Goal: Task Accomplishment & Management: Manage account settings

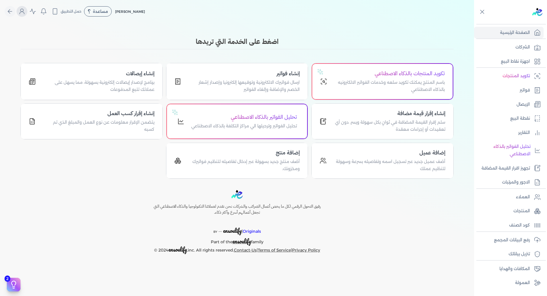
click at [24, 12] on icon "Global" at bounding box center [22, 13] width 5 height 2
click at [70, 82] on label "تسجيل الخروج" at bounding box center [53, 83] width 69 height 11
click at [474, 23] on input "Close" at bounding box center [474, 23] width 0 height 0
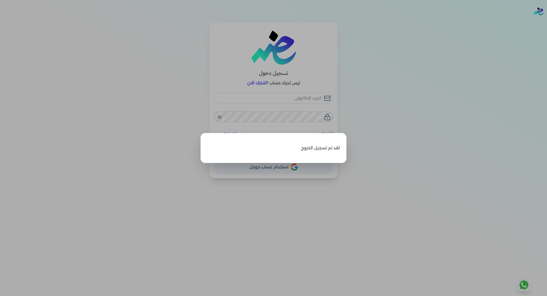
click at [373, 126] on label "Close" at bounding box center [273, 148] width 547 height 296
click at [547, 23] on input "Close" at bounding box center [547, 23] width 0 height 0
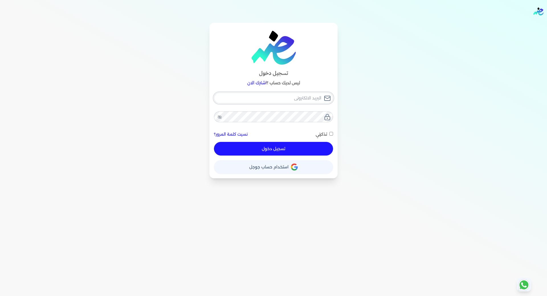
click at [306, 99] on input "email" at bounding box center [273, 98] width 119 height 11
type input "[EMAIL_ADDRESS][DOMAIN_NAME]"
click at [292, 145] on button "تسجيل دخول" at bounding box center [273, 149] width 119 height 14
checkbox input "false"
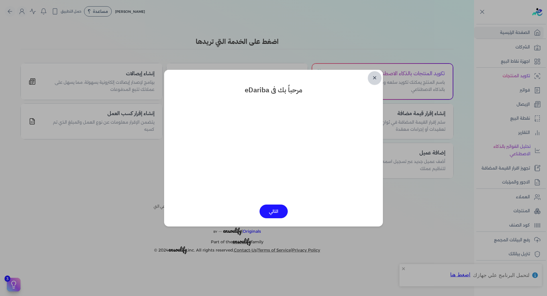
click at [373, 78] on link "✕" at bounding box center [375, 78] width 14 height 14
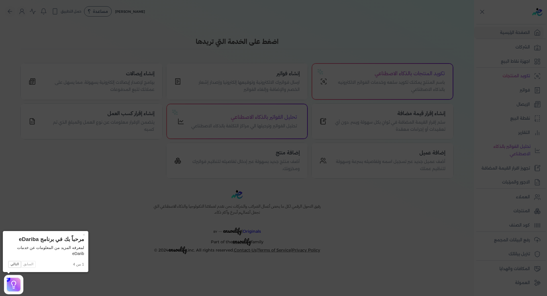
click at [397, 204] on icon at bounding box center [273, 148] width 547 height 296
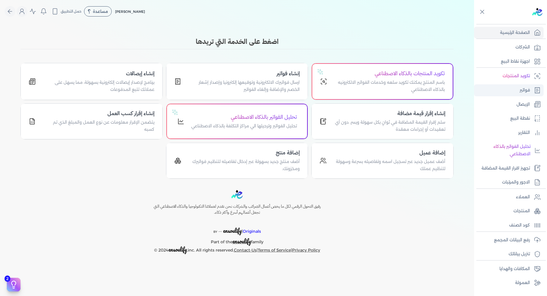
click at [514, 94] on link "فواتير" at bounding box center [509, 90] width 70 height 12
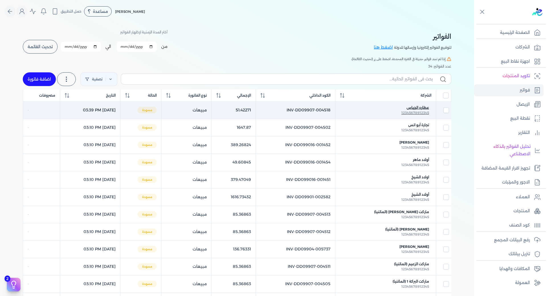
click at [413, 105] on span "عطاره الجباس" at bounding box center [418, 107] width 23 height 5
checkbox input "true"
checkbox input "false"
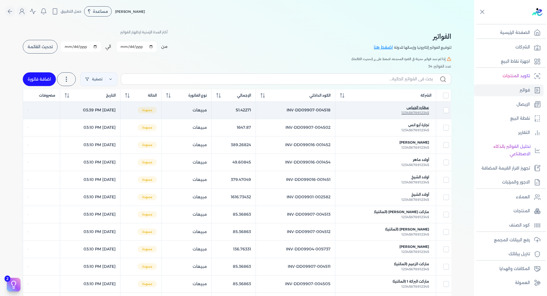
checkbox input "false"
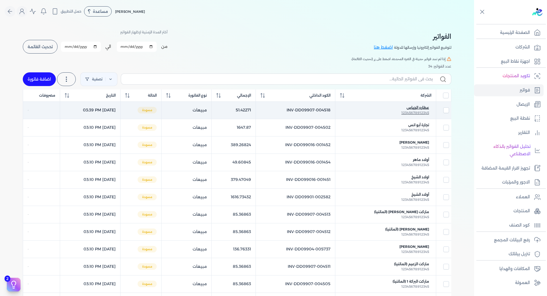
checkbox input "false"
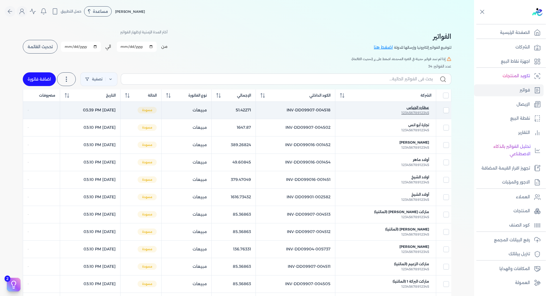
checkbox input "false"
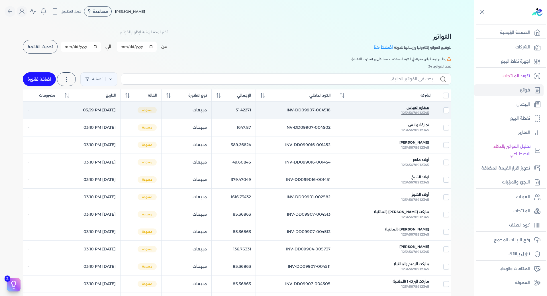
checkbox input "false"
select select "EGP"
select select "B"
select select "EGS"
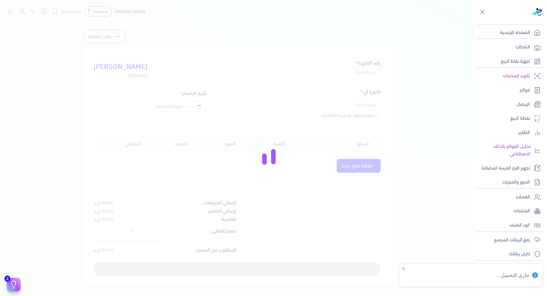
type input "INV-DD09907-004518"
type input "عطاره الجباس"
type input "2025-10-02T15:39:07"
type input "[DATE]"
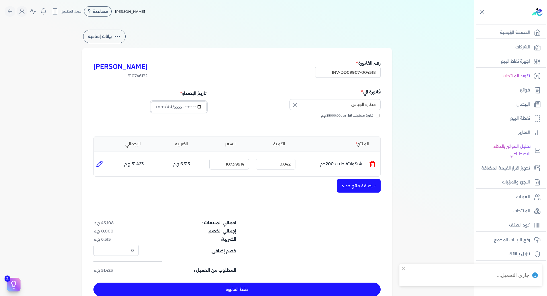
click at [190, 107] on input "datetime-local" at bounding box center [178, 106] width 55 height 11
click at [198, 107] on input "datetime-local" at bounding box center [178, 106] width 55 height 11
type input "2025-10-02T14:39:07"
click at [296, 201] on div "ابوالقاسم عابدعبدالسلام 310746132 رقم الفاتورة INV-DD09907-004518 فاتورة الي عط…" at bounding box center [237, 178] width 310 height 260
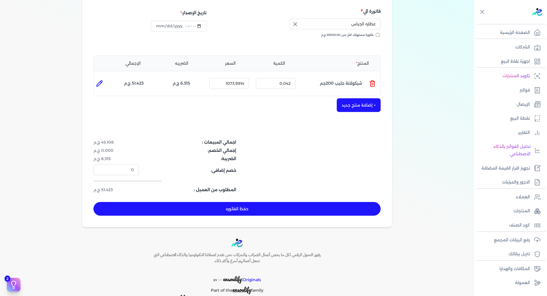
scroll to position [85, 0]
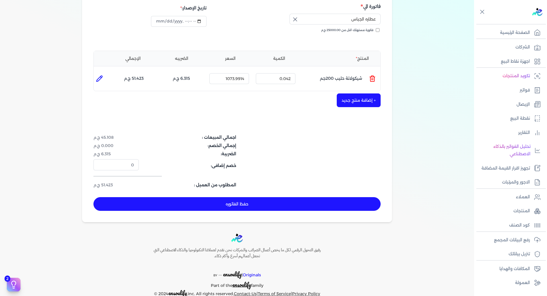
click at [258, 208] on button "حفظ الفاتوره" at bounding box center [236, 204] width 287 height 14
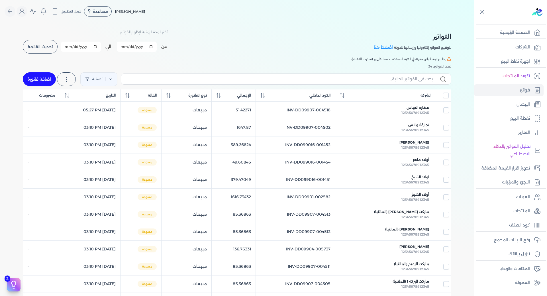
click at [34, 47] on span "تحديث القائمة" at bounding box center [40, 47] width 25 height 4
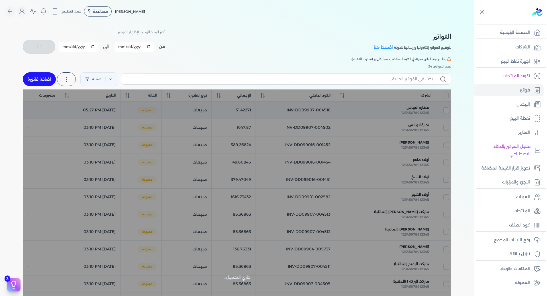
checkbox input "false"
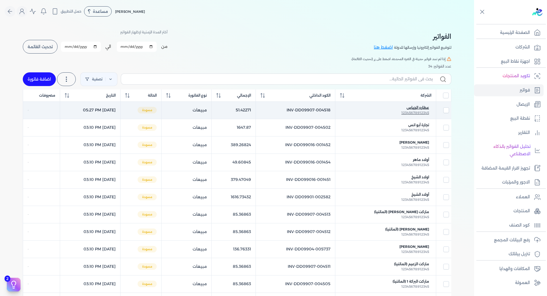
click at [415, 109] on span "عطاره الجباس" at bounding box center [418, 107] width 23 height 5
select select "EGP"
select select "B"
select select "EGS"
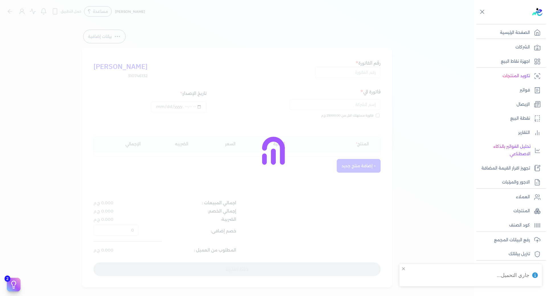
type input "INV-DD09907-004518"
type input "عطاره الجباس"
type input "2025-10-02T17:27:09"
type input "[DATE]"
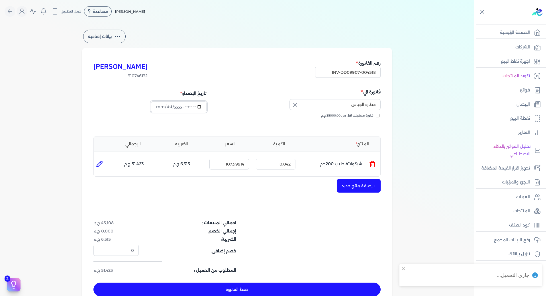
click at [198, 105] on input "datetime-local" at bounding box center [178, 106] width 55 height 11
type input "2025-10-02T14:27:09"
click at [288, 205] on div "ابوالقاسم عابدعبدالسلام 310746132 رقم الفاتورة INV-DD09907-004518 فاتورة الي عط…" at bounding box center [237, 178] width 310 height 260
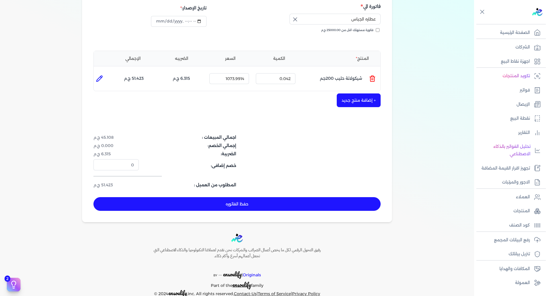
click at [249, 199] on button "حفظ الفاتوره" at bounding box center [236, 204] width 287 height 14
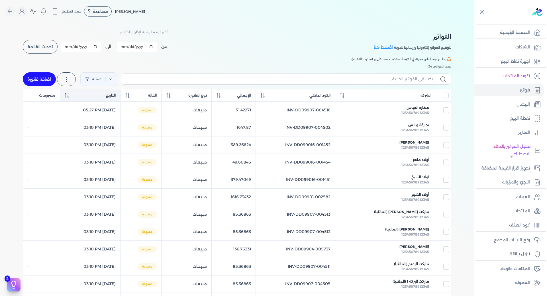
click at [66, 97] on icon at bounding box center [66, 95] width 1 height 5
click at [34, 49] on span "تحديث القائمة" at bounding box center [40, 47] width 25 height 4
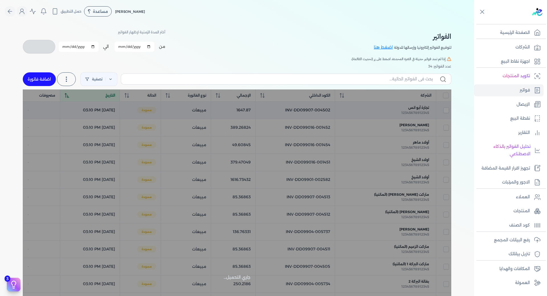
checkbox input "false"
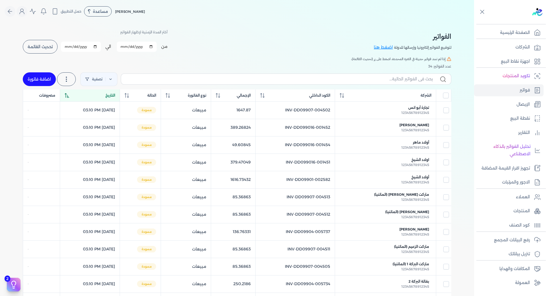
click at [65, 97] on icon at bounding box center [67, 95] width 4 height 5
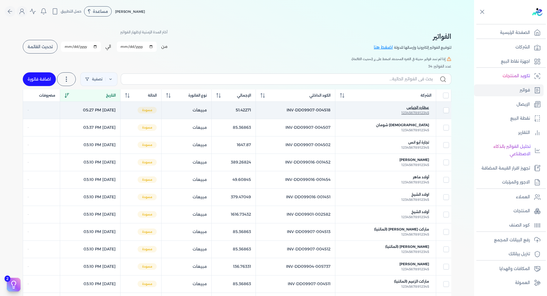
click at [418, 111] on span "12345678912345" at bounding box center [416, 113] width 28 height 4
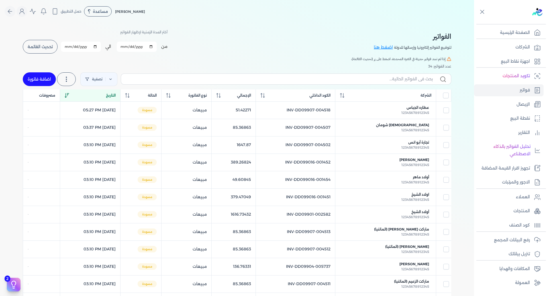
select select "EGP"
select select "B"
select select "EGS"
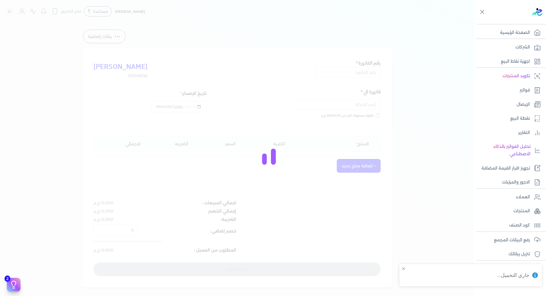
type input "INV-DD09907-004518"
type input "عطاره الجباس"
type input "2025-10-02T17:27:49"
type input "[DATE]"
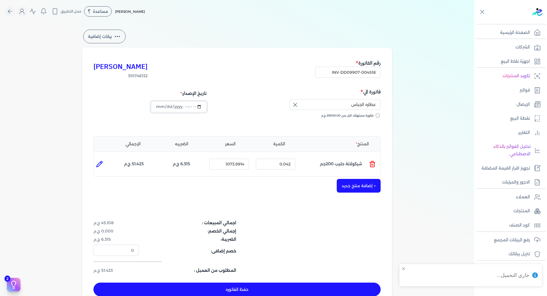
click at [201, 106] on input "datetime-local" at bounding box center [178, 106] width 55 height 11
type input "2025-10-02T14:27:49"
click at [321, 202] on div "ابوالقاسم عابدعبدالسلام 310746132 رقم الفاتورة INV-DD09907-004518 فاتورة الي عط…" at bounding box center [237, 178] width 310 height 260
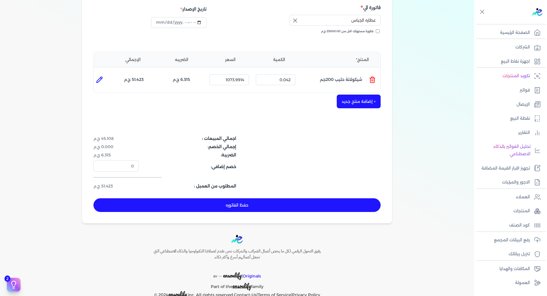
scroll to position [85, 0]
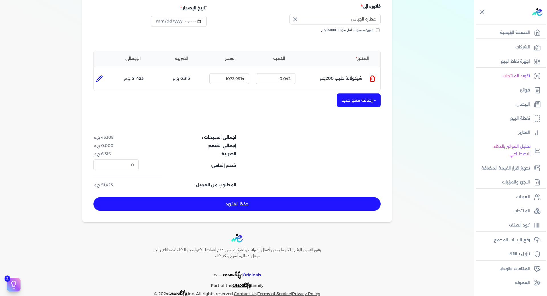
click at [241, 208] on button "حفظ الفاتوره" at bounding box center [236, 204] width 287 height 14
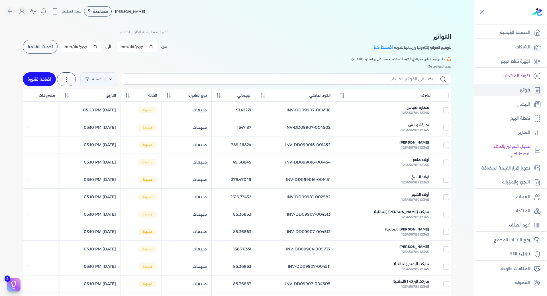
click at [39, 50] on button "تحديث القائمة" at bounding box center [40, 47] width 35 height 14
click at [23, 16] on button "Global" at bounding box center [22, 11] width 11 height 11
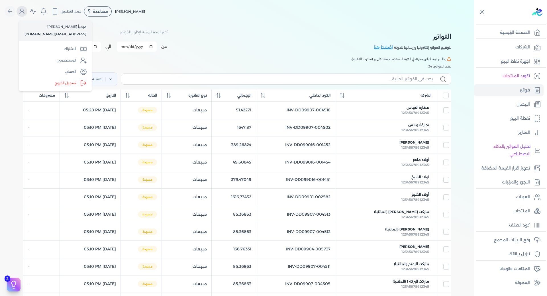
click at [23, 16] on button "Global" at bounding box center [22, 11] width 11 height 11
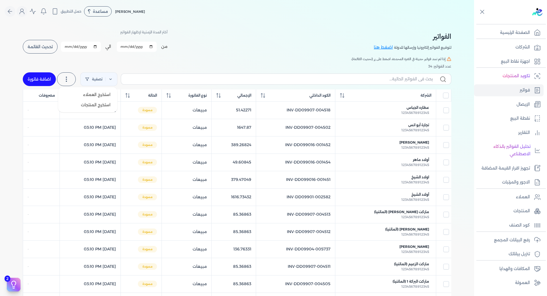
click at [69, 74] on label at bounding box center [66, 79] width 19 height 14
click at [212, 68] on div "عدد الفواتير: 34" at bounding box center [237, 66] width 429 height 5
click at [50, 48] on span "تحديث القائمة" at bounding box center [40, 47] width 25 height 4
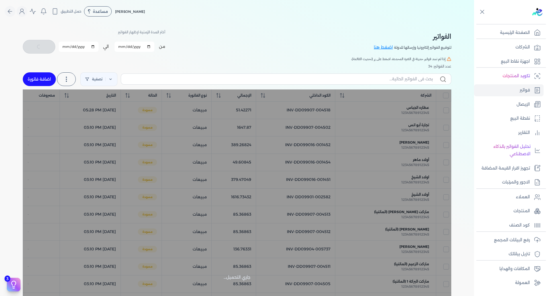
checkbox input "false"
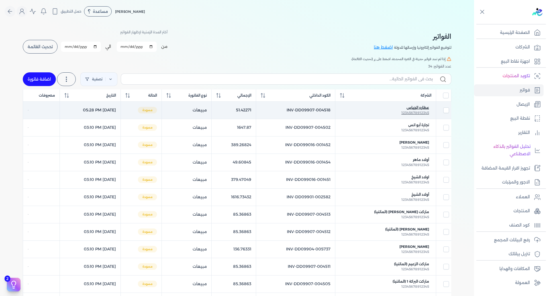
click at [416, 111] on span "12345678912345" at bounding box center [416, 113] width 28 height 4
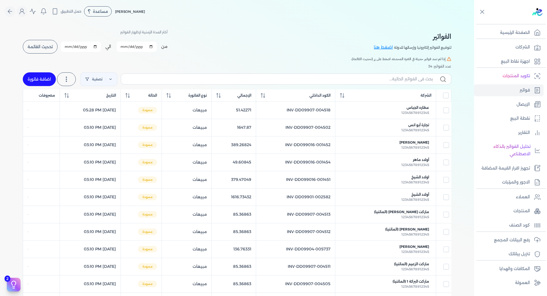
select select "EGP"
select select "B"
select select "EGS"
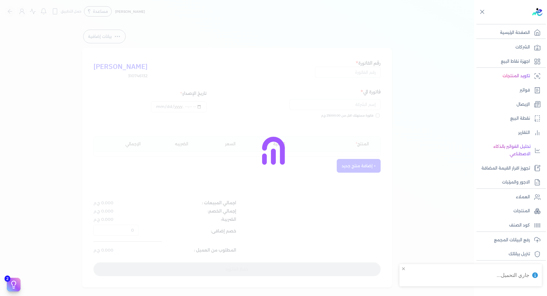
type input "INV-DD09907-004518"
type input "عطاره الجباس"
type input "2025-10-02T17:28:47"
type input "[DATE]"
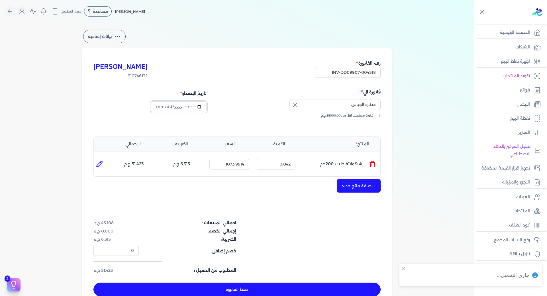
click at [199, 107] on input "datetime-local" at bounding box center [178, 106] width 55 height 11
click at [300, 197] on div "ابوالقاسم عابدعبدالسلام 310746132 رقم الفاتورة INV-DD09907-004518 فاتورة الي عط…" at bounding box center [237, 178] width 310 height 260
click at [198, 107] on input "datetime-local" at bounding box center [178, 106] width 55 height 11
type input "2025-10-02T14:28:47"
click at [310, 201] on div "ابوالقاسم عابدعبدالسلام 310746132 رقم الفاتورة INV-DD09907-004518 فاتورة الي عط…" at bounding box center [237, 178] width 310 height 260
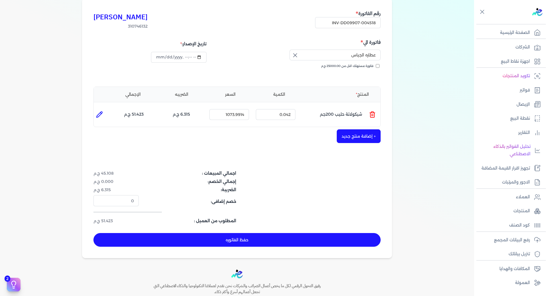
scroll to position [57, 0]
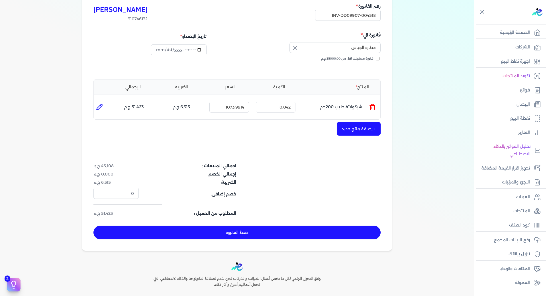
click at [238, 231] on button "حفظ الفاتوره" at bounding box center [236, 233] width 287 height 14
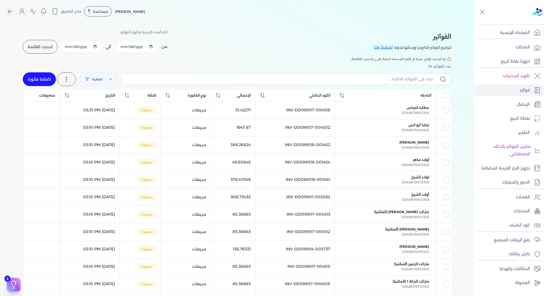
click at [42, 48] on span "تحديث القائمة" at bounding box center [40, 47] width 25 height 4
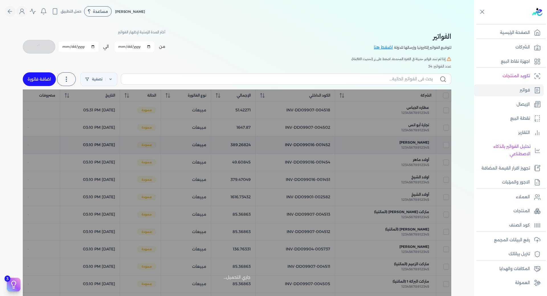
checkbox input "false"
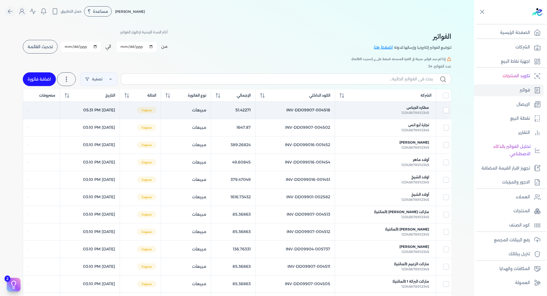
drag, startPoint x: 121, startPoint y: 110, endPoint x: 133, endPoint y: 111, distance: 12.0
click at [120, 111] on td "October 2, 2025 05:31 PM" at bounding box center [90, 109] width 60 height 17
checkbox input "true"
checkbox input "false"
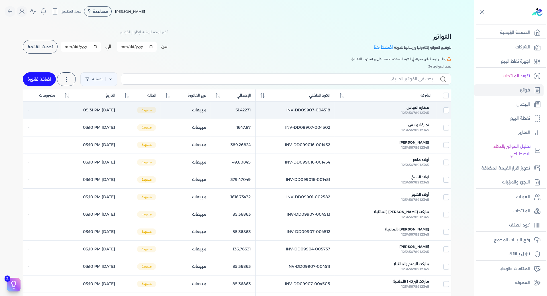
checkbox input "false"
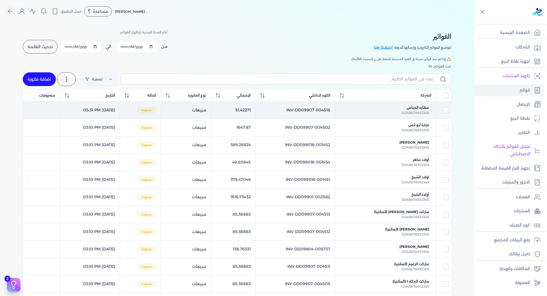
checkbox input "false"
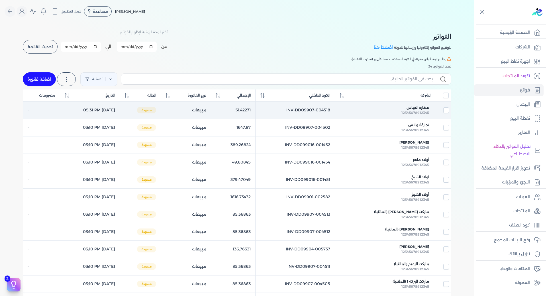
checkbox input "false"
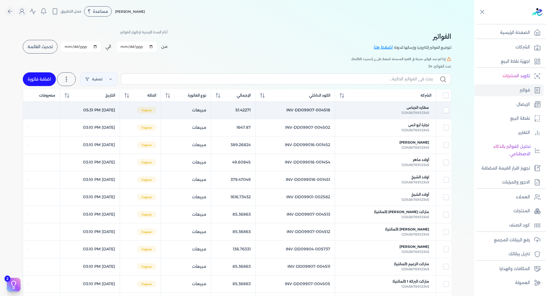
checkbox input "false"
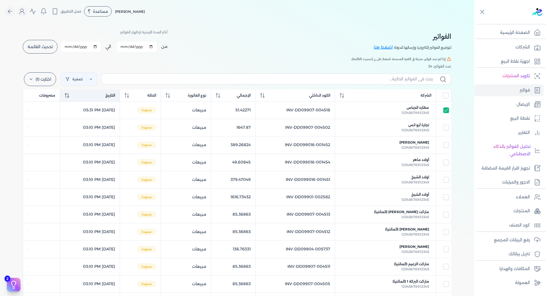
click at [72, 97] on div "التاريخ" at bounding box center [90, 95] width 50 height 5
click at [23, 9] on circle "Global" at bounding box center [22, 10] width 3 height 3
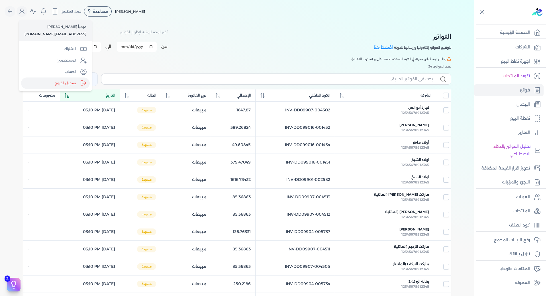
click at [72, 82] on label "تسجيل الخروج" at bounding box center [55, 83] width 69 height 11
click at [474, 23] on input "Close" at bounding box center [474, 23] width 0 height 0
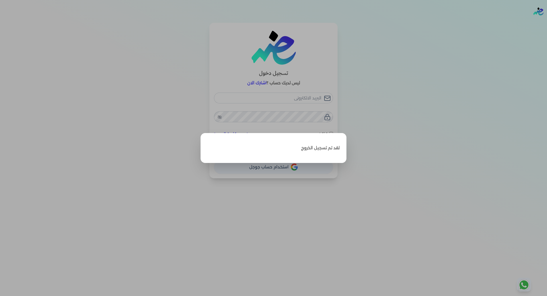
click at [419, 129] on label "Close" at bounding box center [273, 148] width 547 height 296
click at [547, 23] on input "Close" at bounding box center [547, 23] width 0 height 0
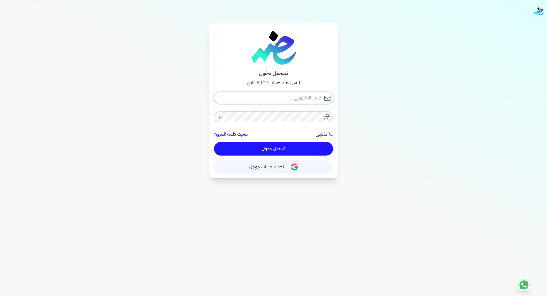
click at [304, 103] on input "email" at bounding box center [273, 98] width 119 height 11
click at [304, 99] on input "email" at bounding box center [273, 98] width 119 height 11
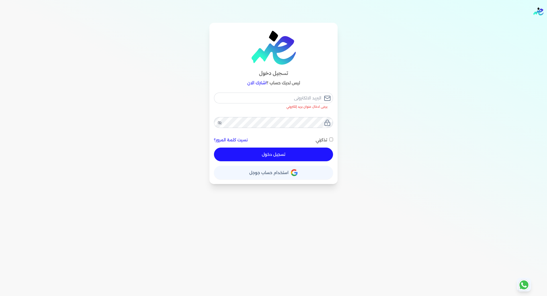
paste input "[EMAIL_ADDRESS][DOMAIN_NAME]"
type input "[EMAIL_ADDRESS][DOMAIN_NAME]"
checkbox input "false"
type input "[EMAIL_ADDRESS][DOMAIN_NAME]"
click at [297, 152] on button "تسجيل دخول" at bounding box center [273, 155] width 119 height 14
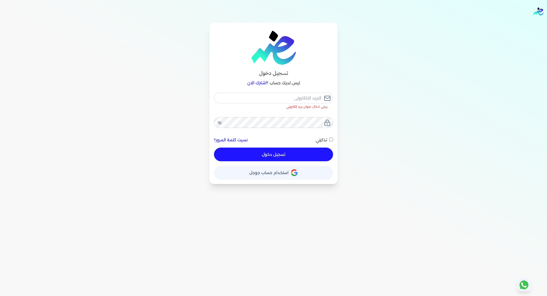
checkbox input "false"
click link "✕"
click icon
click at [0, 0] on link "فواتير" at bounding box center [0, 0] width 0 height 0
click span "عطاره الجباس"
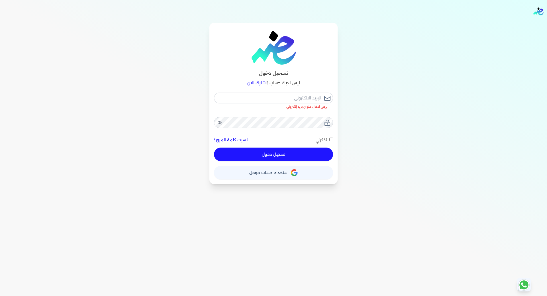
select select "EGP"
select select "B"
select select "EGS"
type input "INV-DD09907-004518"
type input "عطاره الجباس"
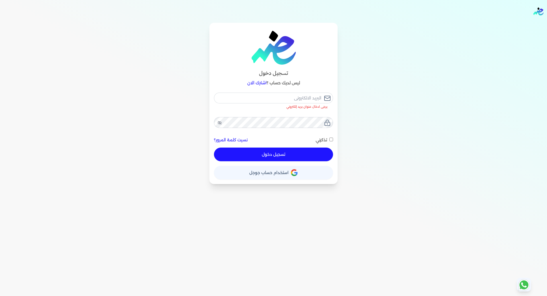
type input "2025-10-02T17:31:13"
type input "[DATE]"
click input "datetime-local"
type input "2025-10-02T14:31:13"
click div "ابوالقاسم عابدعبدالسلام 310746132 رقم الفاتورة INV-DD09907-004518 فاتورة الي عط…"
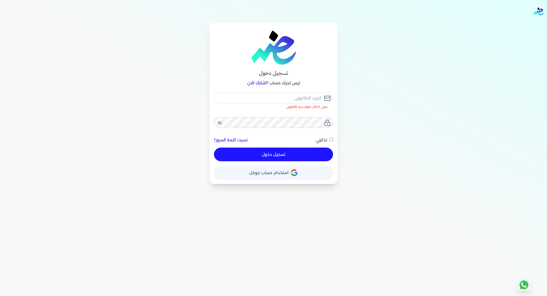
scroll to position [28, 0]
click button "حفظ الفاتوره"
click button "تحديث القائمة"
checkbox input "false"
click span "12345678912345"
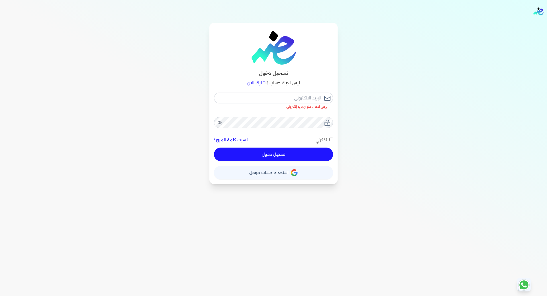
select select "EGP"
select select "B"
select select "EGS"
type input "INV-DD09907-004518"
type input "عطاره الجباس"
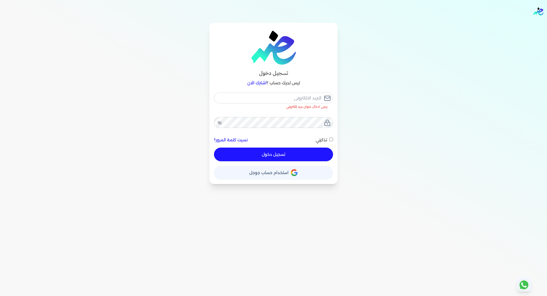
type input "2025-10-02T16:32:08"
type input "[DATE]"
click input "datetime-local"
type input "2025-10-02T14:32:08"
click div "ابوالقاسم عابدعبدالسلام 310746132 رقم الفاتورة INV-DD09907-004518 فاتورة الي عط…"
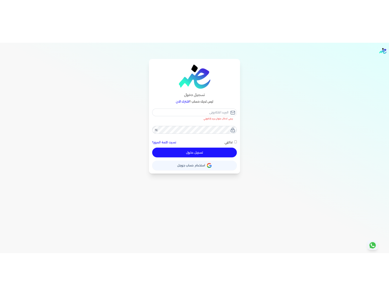
scroll to position [57, 0]
click button "حفظ الفاتوره"
click span "عطاره الجباس"
select select "EGP"
select select "B"
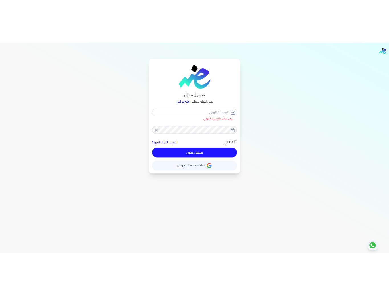
select select "EGS"
type input "INV-DD09907-004518"
type input "عطاره الجباس"
type input "2025-10-02T16:33:08"
type input "[DATE]"
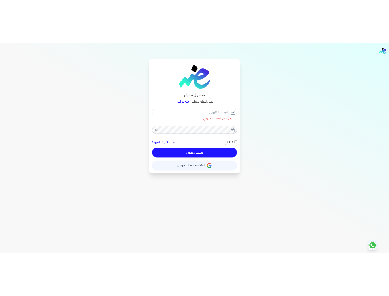
click input "datetime-local"
type input "2025-10-02T13:33:08"
click div "ابوالقاسم عابدعبدالسلام 310746132 رقم الفاتورة INV-DD09907-004518 فاتورة الي عط…"
click button "حفظ الفاتوره"
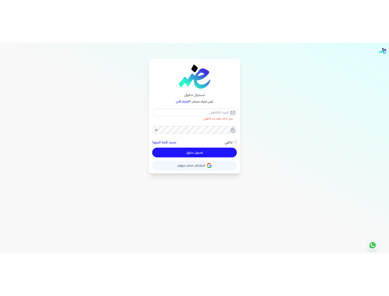
click span "تحديث القائمة"
checkbox input "false"
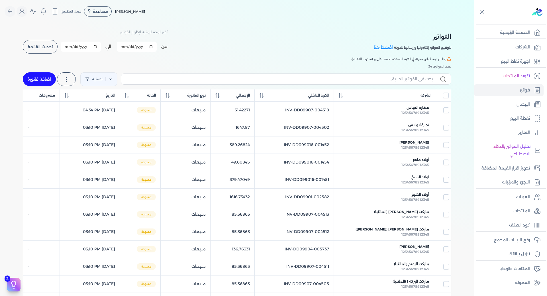
click at [48, 49] on span "تحديث القائمة" at bounding box center [40, 47] width 25 height 4
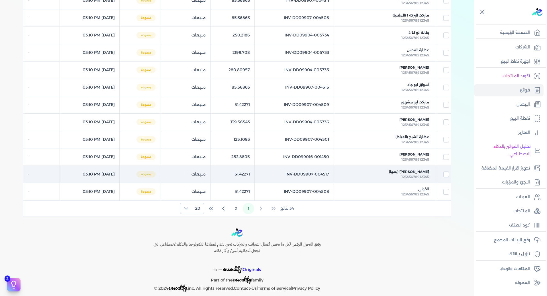
scroll to position [256, 0]
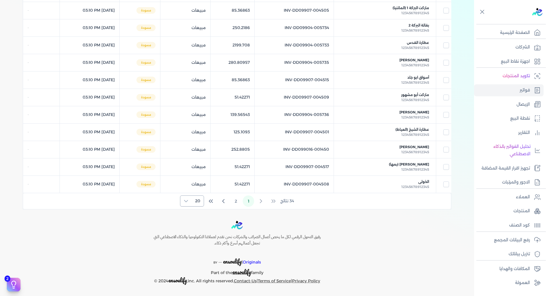
click at [194, 204] on span "20" at bounding box center [198, 201] width 12 height 11
click at [195, 234] on span "100" at bounding box center [196, 236] width 7 height 6
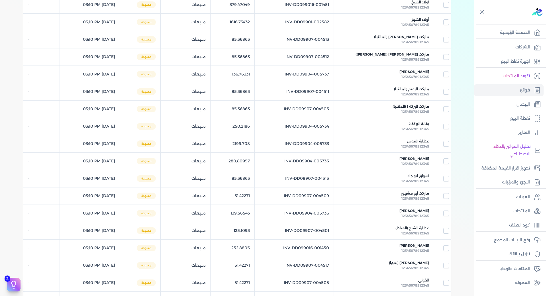
scroll to position [0, 0]
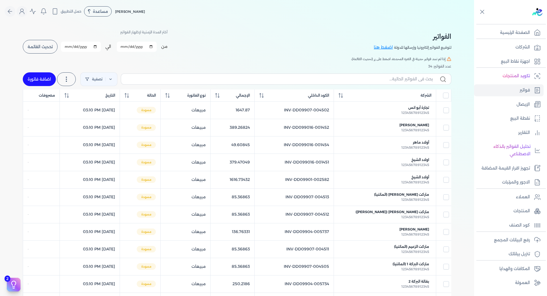
click at [55, 50] on button "تحديث القائمة" at bounding box center [40, 47] width 35 height 14
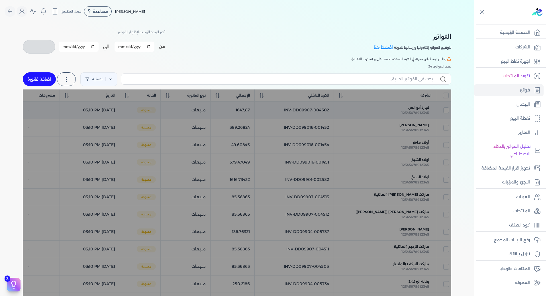
checkbox input "false"
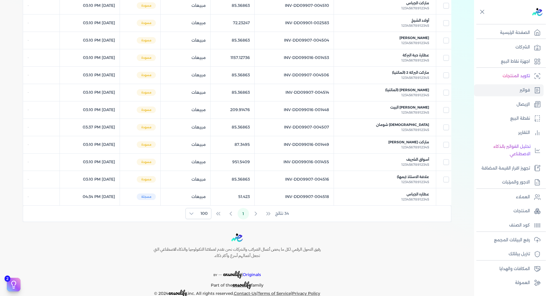
scroll to position [500, 0]
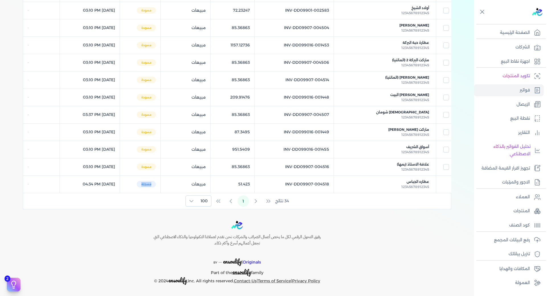
drag, startPoint x: 160, startPoint y: 188, endPoint x: 181, endPoint y: 188, distance: 21.1
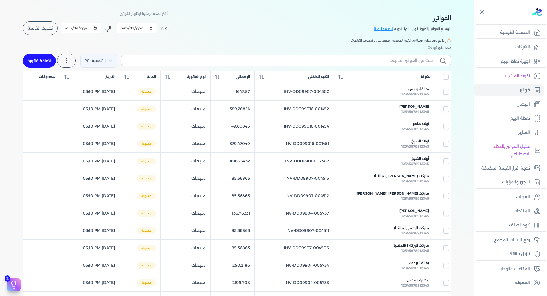
scroll to position [0, 0]
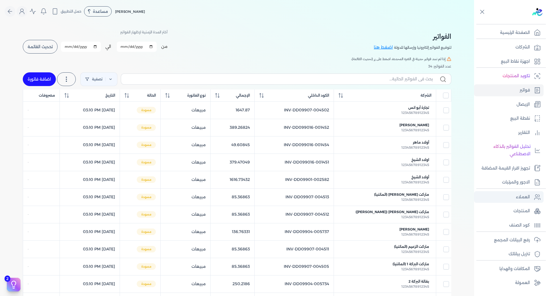
click at [389, 196] on p "العملاء" at bounding box center [523, 197] width 14 height 7
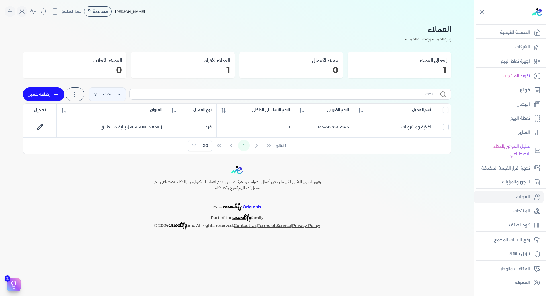
click at [52, 96] on link "إضافة عميل" at bounding box center [44, 94] width 42 height 14
select select "B"
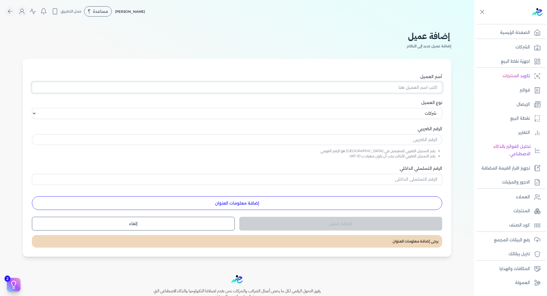
click at [387, 86] on input "أسم العميل" at bounding box center [237, 87] width 410 height 11
type input "H"
type input "احمد"
click at [389, 113] on select "اختر نوع العميل شركات أفراد أجنبي" at bounding box center [237, 113] width 410 height 11
click at [33, 108] on select "اختر نوع العميل شركات أفراد أجنبي" at bounding box center [237, 113] width 410 height 11
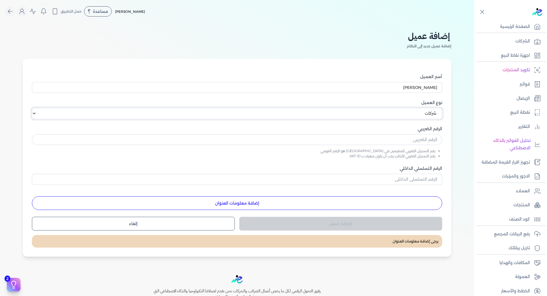
scroll to position [12, 0]
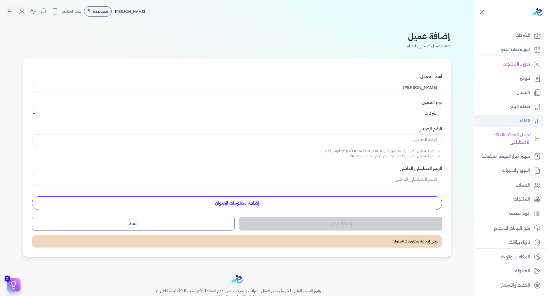
click at [389, 120] on p "التقارير" at bounding box center [524, 120] width 12 height 7
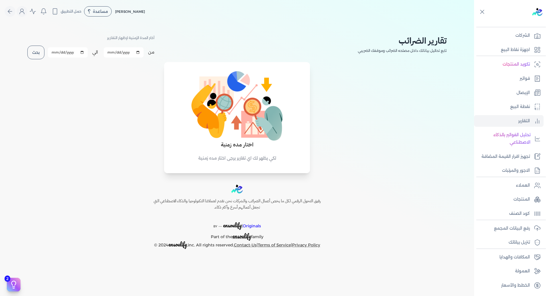
click at [123, 54] on input "[DATE]" at bounding box center [124, 52] width 40 height 10
click at [122, 76] on div "اختار مده زمنية لكي يظهر لك اي تقارير يرجى اختار مده زمنية" at bounding box center [237, 121] width 422 height 105
click at [29, 52] on button "بحث" at bounding box center [35, 53] width 17 height 14
click at [36, 51] on button "بحث" at bounding box center [35, 53] width 17 height 14
click at [389, 238] on link "تنزيل بياناتك" at bounding box center [509, 243] width 70 height 12
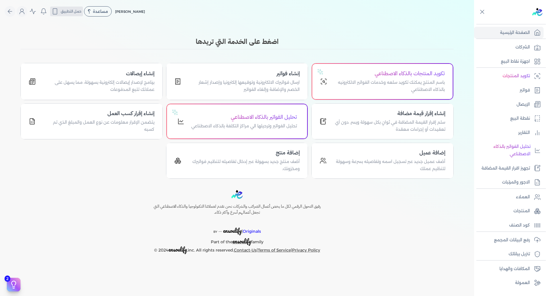
click at [71, 13] on span "حمل التطبيق" at bounding box center [71, 11] width 21 height 5
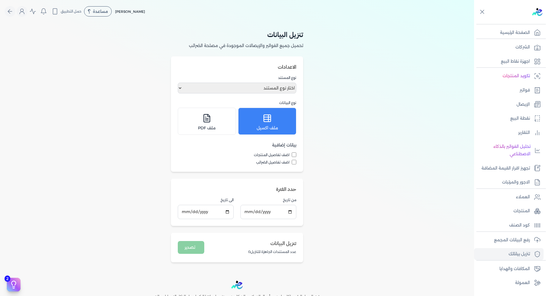
click at [295, 157] on input "اضف تفاصيل المنتجات" at bounding box center [294, 154] width 5 height 5
checkbox input "true"
click at [296, 164] on input "اضف تفاصيل الضرائب" at bounding box center [294, 162] width 5 height 5
checkbox input "true"
click at [208, 214] on input "[DATE]" at bounding box center [206, 212] width 56 height 14
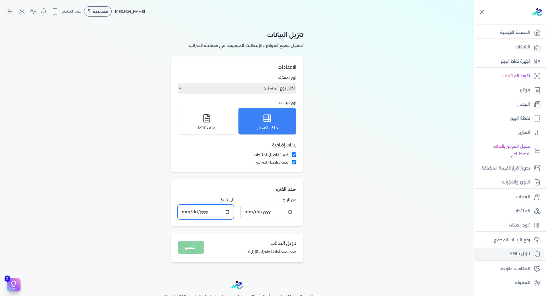
click at [231, 214] on input "[DATE]" at bounding box center [206, 212] width 56 height 14
click at [214, 212] on input "[DATE]" at bounding box center [206, 212] width 56 height 14
click at [226, 212] on input "[DATE]" at bounding box center [206, 212] width 56 height 14
type input "[DATE]"
click at [294, 211] on input "[DATE]" at bounding box center [269, 212] width 56 height 14
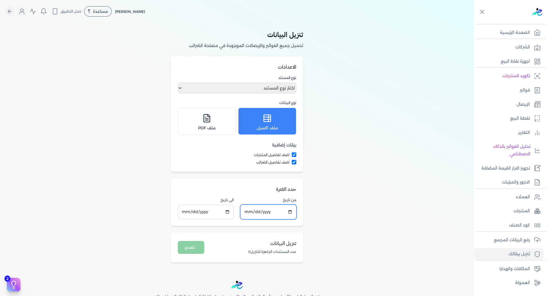
click at [290, 212] on input "[DATE]" at bounding box center [269, 212] width 56 height 14
type input "[DATE]"
click at [276, 92] on select "اختار نوع المستند فواتير الإيصالات" at bounding box center [237, 88] width 119 height 11
select select "invoices"
click at [179, 83] on select "اختار نوع المستند فواتير الإيصالات" at bounding box center [237, 88] width 119 height 11
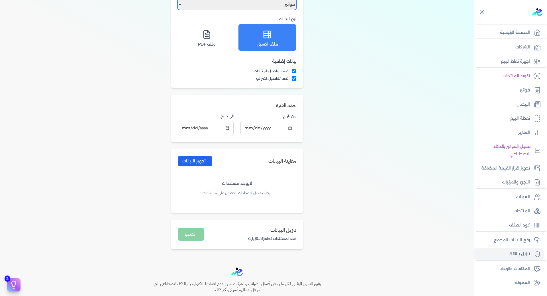
scroll to position [85, 0]
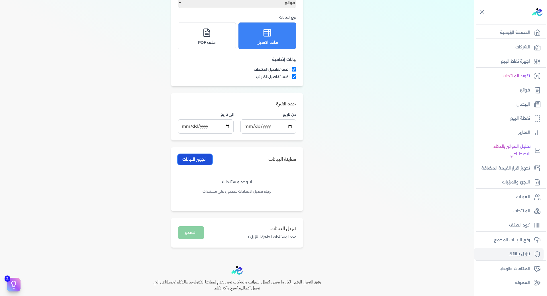
click at [206, 162] on button "تجهيز البيانات" at bounding box center [195, 159] width 34 height 11
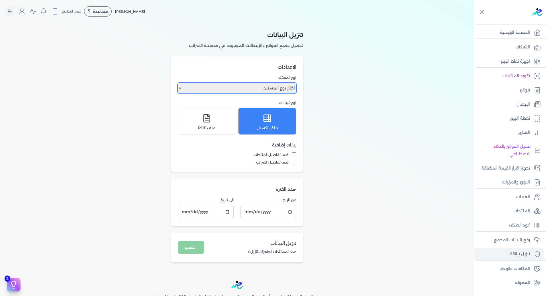
click at [289, 89] on select "اختار نوع المستند فواتير الإيصالات" at bounding box center [237, 88] width 119 height 11
select select "invoices"
click at [179, 83] on select "اختار نوع المستند فواتير الإيصالات" at bounding box center [237, 88] width 119 height 11
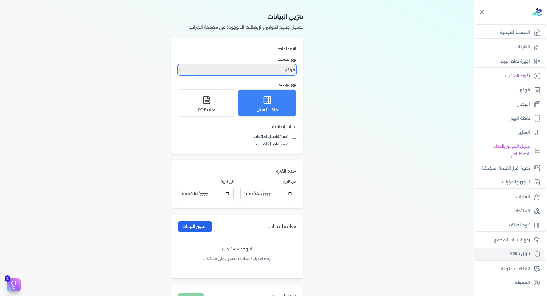
scroll to position [28, 0]
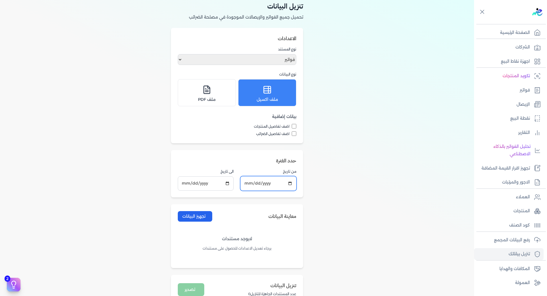
click at [258, 186] on input "[DATE]" at bounding box center [269, 183] width 56 height 14
click at [276, 185] on input "[DATE]" at bounding box center [269, 183] width 56 height 14
click at [290, 184] on input "[DATE]" at bounding box center [269, 183] width 56 height 14
type input "[DATE]"
click at [228, 184] on input "[DATE]" at bounding box center [206, 183] width 56 height 14
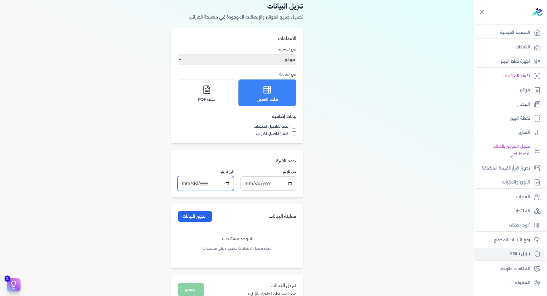
type input "[DATE]"
click at [198, 219] on button "تجهيز البيانات" at bounding box center [195, 216] width 34 height 11
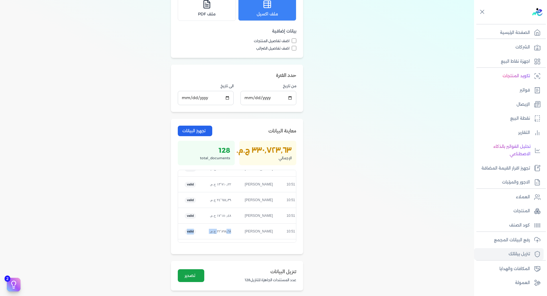
scroll to position [112, -69]
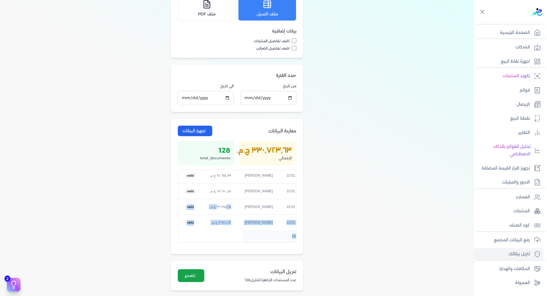
drag, startPoint x: 228, startPoint y: 238, endPoint x: 236, endPoint y: 239, distance: 7.5
click at [236, 239] on div "document_number التاريخ العميل العدد الحالة INV-DD09901-002465 [DATE] 10:51 [PE…" at bounding box center [237, 206] width 119 height 73
click at [237, 227] on div "document_number التاريخ العميل العدد الحالة INV-DD09901-002465 [DATE] 10:51 [PE…" at bounding box center [237, 206] width 119 height 73
drag, startPoint x: 234, startPoint y: 217, endPoint x: 219, endPoint y: 221, distance: 15.4
click at [219, 221] on td "‏٧٬٧٤١٫٦٣ ج.م.‏" at bounding box center [220, 223] width 35 height 16
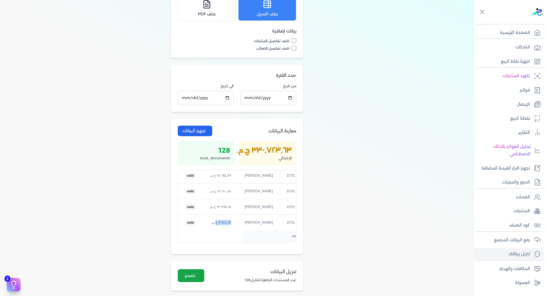
click at [228, 221] on td "‏٧٬٧٤١٫٦٣ ج.م.‏" at bounding box center [220, 223] width 35 height 16
drag, startPoint x: 207, startPoint y: 220, endPoint x: 229, endPoint y: 221, distance: 21.7
click at [229, 221] on td "‏٧٬٧٤١٫٦٣ ج.م.‏" at bounding box center [217, 223] width 35 height 16
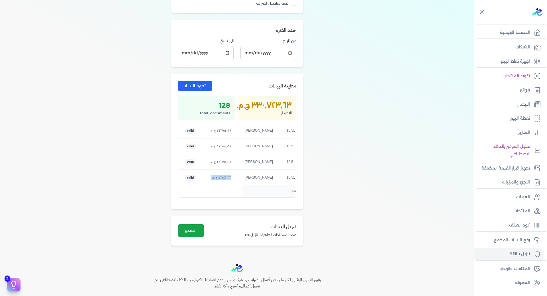
scroll to position [171, 0]
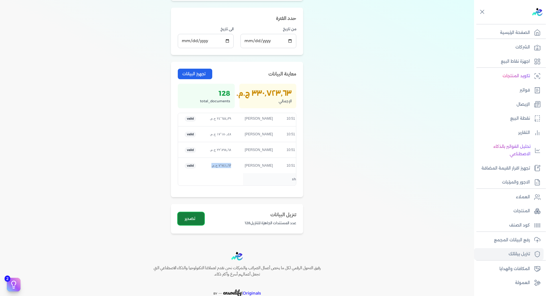
click at [193, 223] on button "تصدير" at bounding box center [191, 218] width 27 height 13
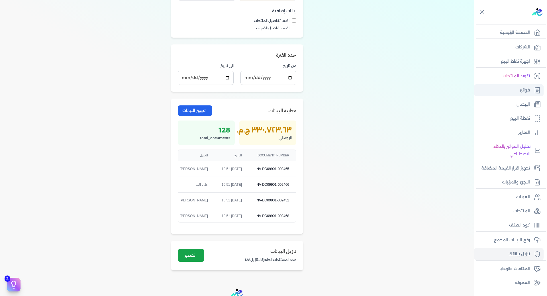
click at [527, 89] on p "فواتير" at bounding box center [525, 90] width 10 height 7
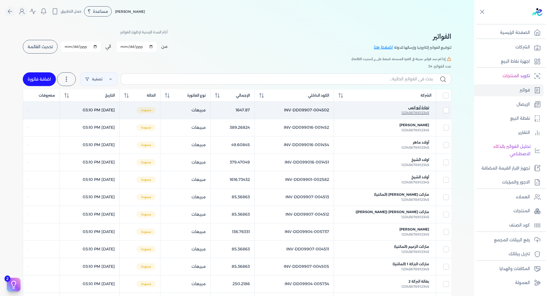
click at [418, 109] on span "تجارة أبو انس" at bounding box center [418, 107] width 21 height 5
checkbox input "true"
checkbox input "false"
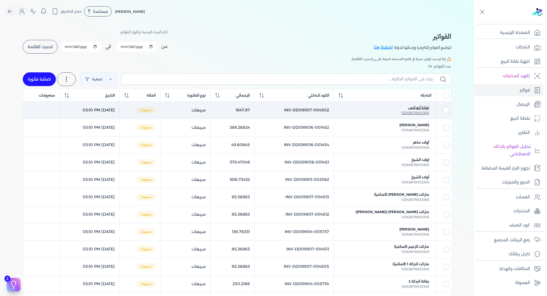
checkbox input "false"
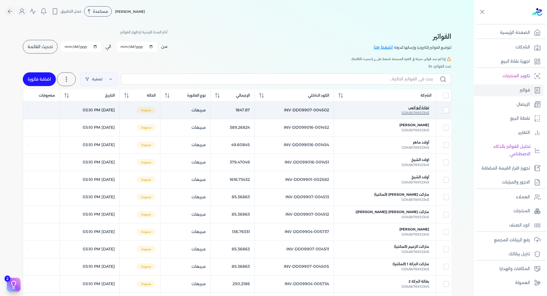
checkbox input "false"
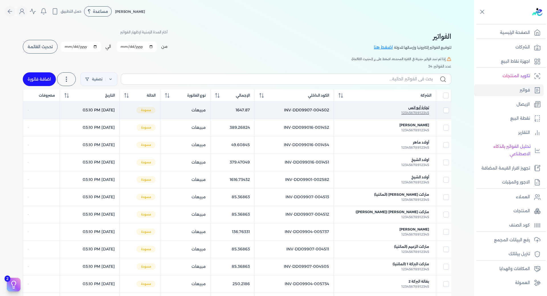
checkbox input "false"
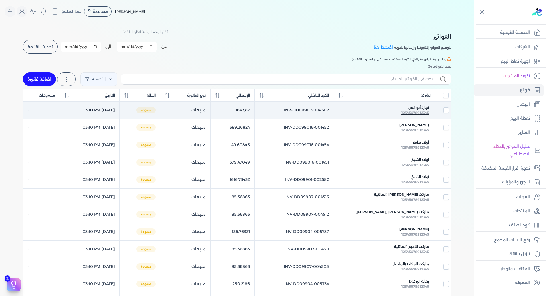
checkbox input "false"
select select "EGP"
select select "B"
select select "EGS"
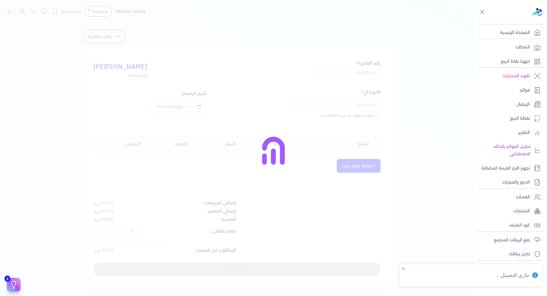
type input "INV-DD09907-004502"
type input "تجارة أبو انس"
type input "[DATE]T15:10:32"
type input "[DATE]"
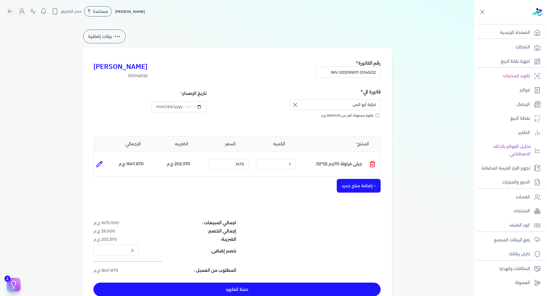
type input "[DATE]T17:49:11"
click at [518, 91] on link "فواتير" at bounding box center [509, 90] width 70 height 12
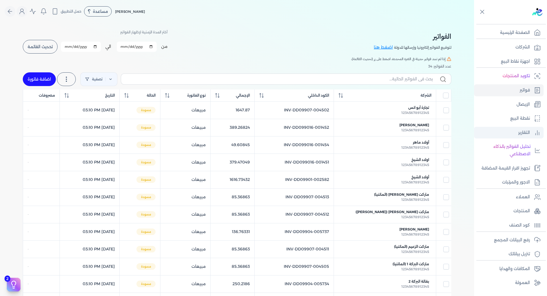
click at [526, 128] on link "التقارير" at bounding box center [509, 133] width 70 height 12
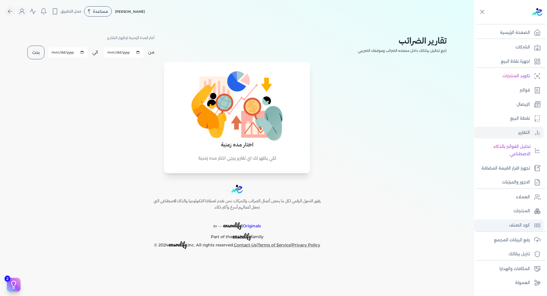
click at [524, 229] on p "كود الصنف" at bounding box center [519, 225] width 21 height 7
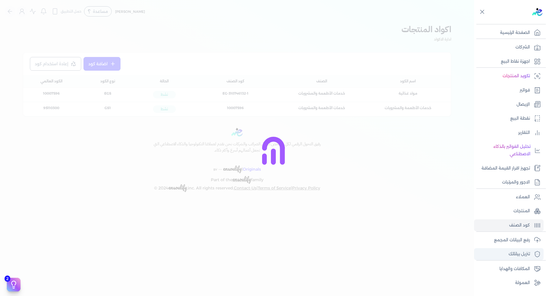
click at [523, 255] on p "تنزيل بياناتك" at bounding box center [519, 253] width 21 height 7
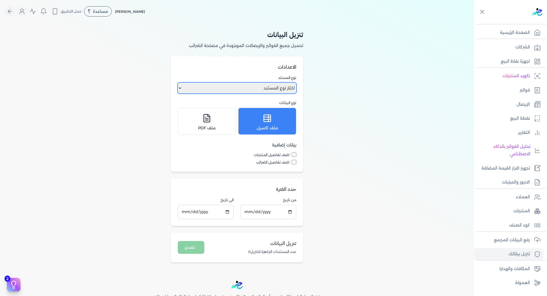
click at [292, 90] on select "اختار نوع المستند فواتير الإيصالات" at bounding box center [237, 88] width 119 height 11
select select "invoices"
click at [179, 83] on select "اختار نوع المستند فواتير الإيصالات" at bounding box center [237, 88] width 119 height 11
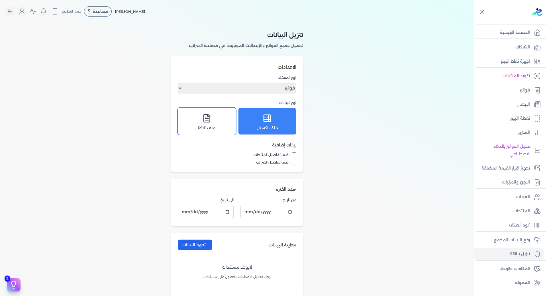
click at [214, 122] on div "ملف PDF" at bounding box center [207, 121] width 51 height 20
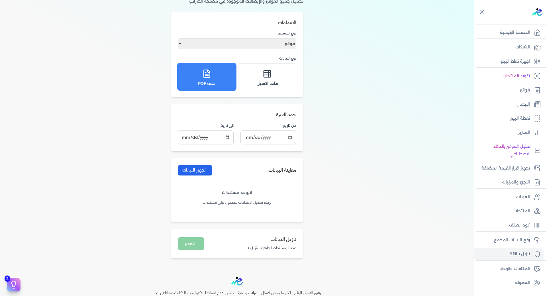
scroll to position [57, 0]
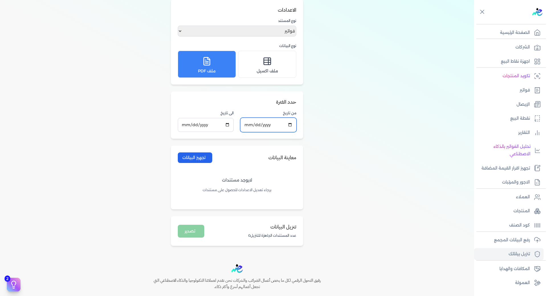
click at [290, 125] on input "[DATE]" at bounding box center [269, 125] width 56 height 14
type input "[DATE]"
click at [229, 126] on input "[DATE]" at bounding box center [206, 125] width 56 height 14
type input "[DATE]"
click at [188, 158] on button "تجهيز البيانات" at bounding box center [195, 157] width 34 height 11
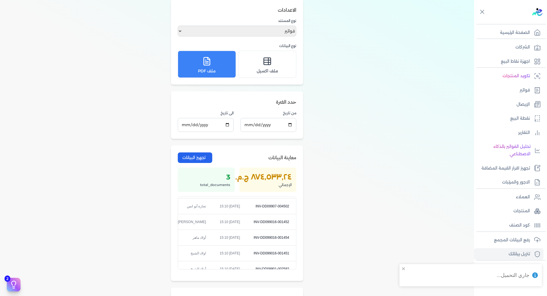
scroll to position [112, 0]
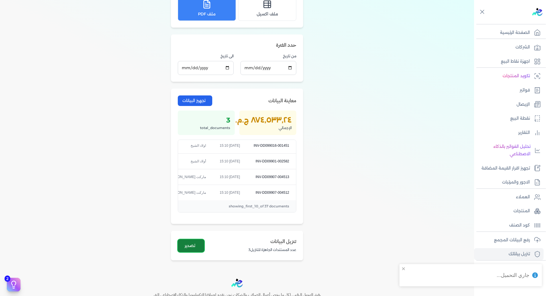
click at [187, 242] on button "تصدير" at bounding box center [191, 245] width 27 height 13
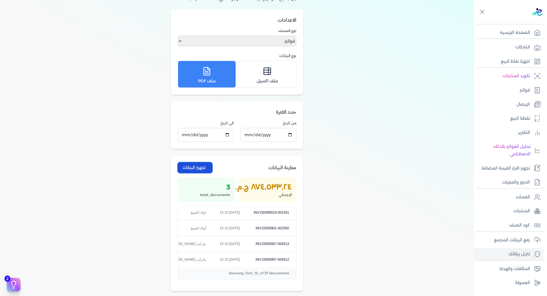
click at [204, 166] on button "تجهيز البيانات" at bounding box center [195, 167] width 34 height 11
drag, startPoint x: 270, startPoint y: 275, endPoint x: 262, endPoint y: 274, distance: 7.7
click at [262, 274] on div "showing_first_10_of 37 documents" at bounding box center [237, 273] width 118 height 12
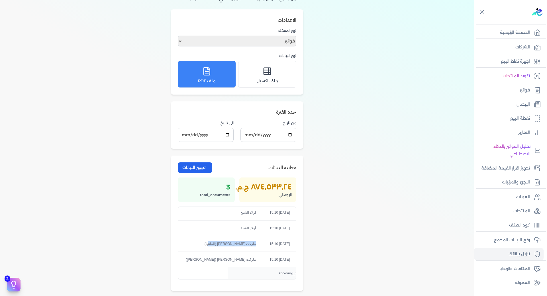
drag, startPoint x: 251, startPoint y: 240, endPoint x: 209, endPoint y: 241, distance: 42.8
click at [209, 241] on td "ماركت [PERSON_NAME] (الماتنيا)" at bounding box center [221, 244] width 84 height 16
drag, startPoint x: 253, startPoint y: 256, endPoint x: 224, endPoint y: 258, distance: 28.5
click at [224, 258] on td "[DATE] 15:10" at bounding box center [241, 260] width 34 height 16
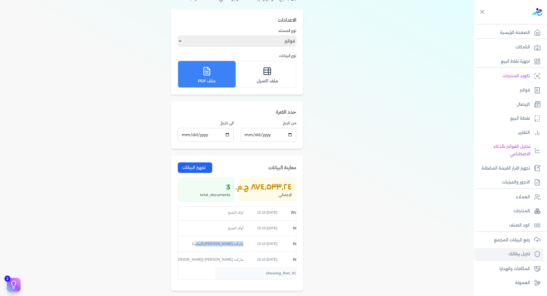
scroll to position [112, -46]
click at [282, 257] on td "[DATE] 15:10" at bounding box center [276, 260] width 34 height 16
drag, startPoint x: 287, startPoint y: 256, endPoint x: 269, endPoint y: 259, distance: 18.3
click at [269, 259] on td "[DATE] 15:10" at bounding box center [276, 260] width 34 height 16
drag, startPoint x: 288, startPoint y: 240, endPoint x: 271, endPoint y: 244, distance: 17.7
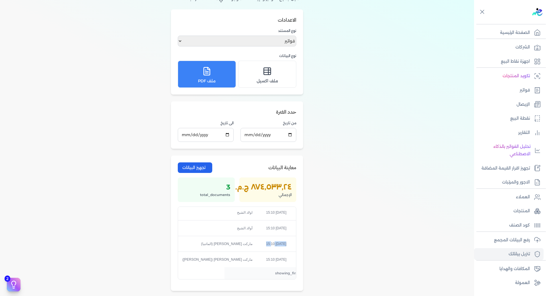
click at [271, 244] on td "[DATE] 15:10" at bounding box center [276, 244] width 34 height 16
drag, startPoint x: 268, startPoint y: 240, endPoint x: 262, endPoint y: 240, distance: 6.8
click at [262, 240] on td "[DATE] 15:10" at bounding box center [276, 244] width 34 height 16
drag, startPoint x: 187, startPoint y: 257, endPoint x: 197, endPoint y: 247, distance: 14.5
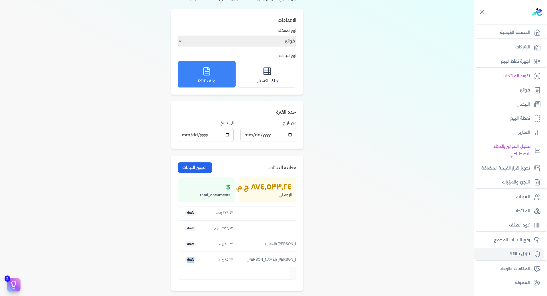
click at [198, 258] on td "draft" at bounding box center [190, 260] width 25 height 16
drag, startPoint x: 188, startPoint y: 241, endPoint x: 199, endPoint y: 242, distance: 10.5
click at [199, 242] on td "draft" at bounding box center [190, 244] width 25 height 16
drag, startPoint x: 187, startPoint y: 226, endPoint x: 201, endPoint y: 227, distance: 13.7
click at [201, 227] on td "draft" at bounding box center [190, 228] width 25 height 16
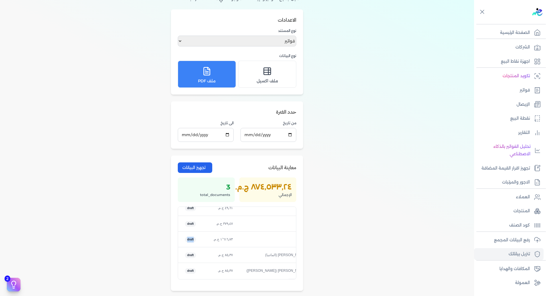
scroll to position [83, -130]
drag, startPoint x: 189, startPoint y: 239, endPoint x: 210, endPoint y: 239, distance: 21.1
click at [210, 239] on tr "INV-DD099016-001451 [DATE] 15:10 اولاد الشيخ ‏٣٧٩٫٤٧ ج.م.‏ draft" at bounding box center [292, 237] width 229 height 16
drag, startPoint x: 189, startPoint y: 255, endPoint x: 200, endPoint y: 255, distance: 11.1
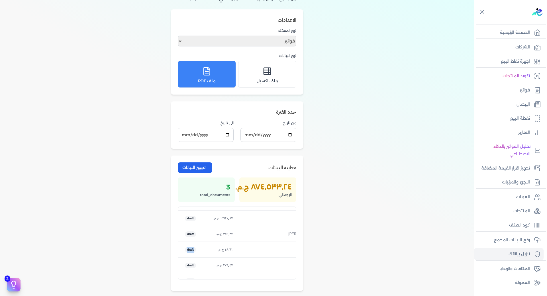
click at [200, 255] on td "draft" at bounding box center [190, 250] width 25 height 16
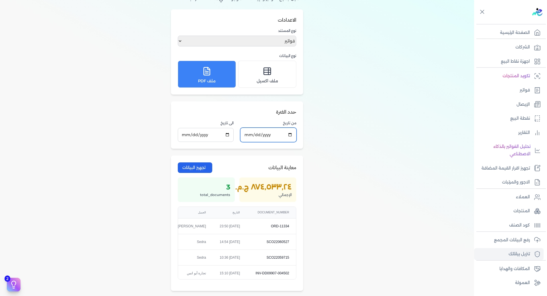
click at [289, 136] on input "[DATE]" at bounding box center [269, 135] width 56 height 14
type input "[DATE]"
click at [230, 136] on input "[DATE]" at bounding box center [206, 135] width 56 height 14
type input "[DATE]"
click at [212, 169] on button "تجهيز البيانات" at bounding box center [195, 167] width 34 height 11
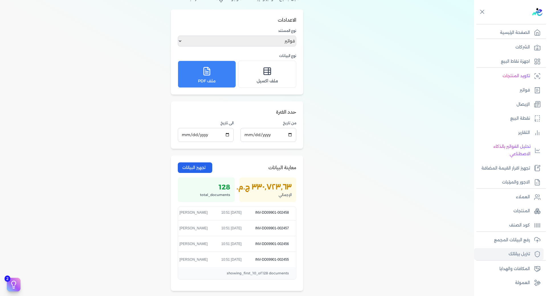
scroll to position [76, 0]
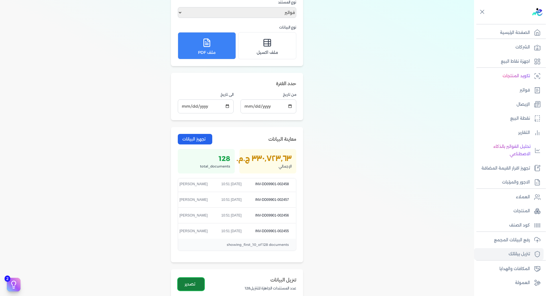
click at [200, 283] on button "تصدير" at bounding box center [191, 284] width 27 height 13
